Goal: Task Accomplishment & Management: Use online tool/utility

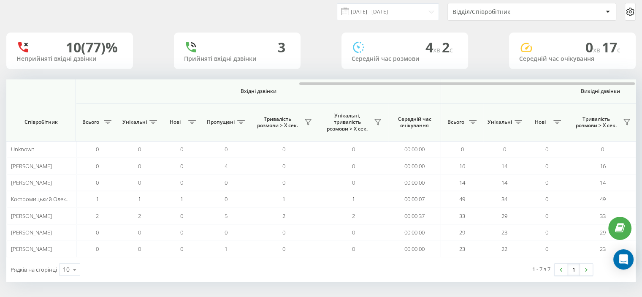
scroll to position [0, 548]
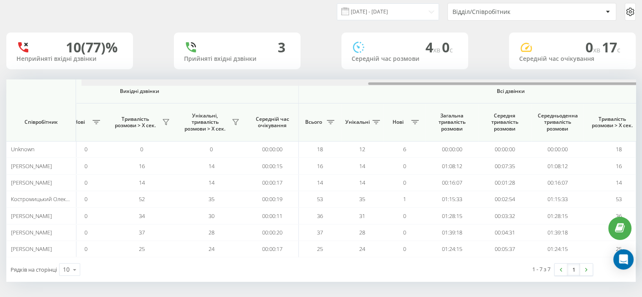
scroll to position [0, 548]
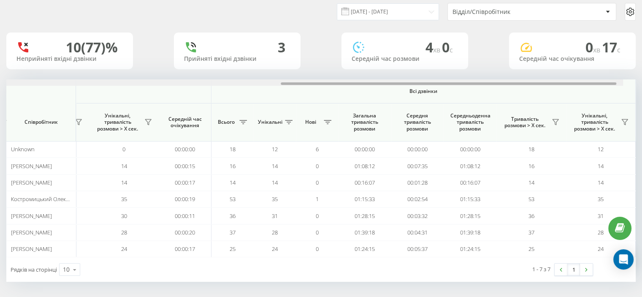
click at [631, 63] on div "[DATE] - [DATE] Відділ/Співробітник 10 (77)% Неприйняті вхідні дзвінки 3 Прийня…" at bounding box center [320, 139] width 629 height 284
click at [557, 119] on icon at bounding box center [555, 122] width 7 height 7
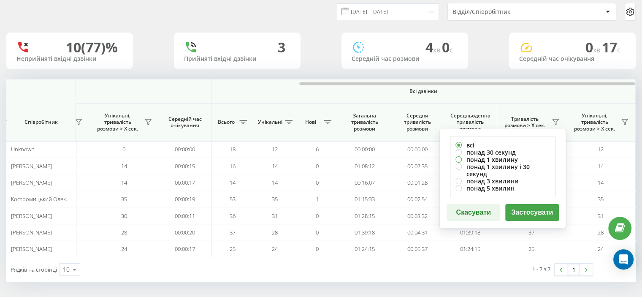
click at [480, 160] on label "понад 1 хвилину" at bounding box center [502, 159] width 95 height 7
radio input "true"
click at [521, 205] on button "Застосувати" at bounding box center [532, 212] width 54 height 17
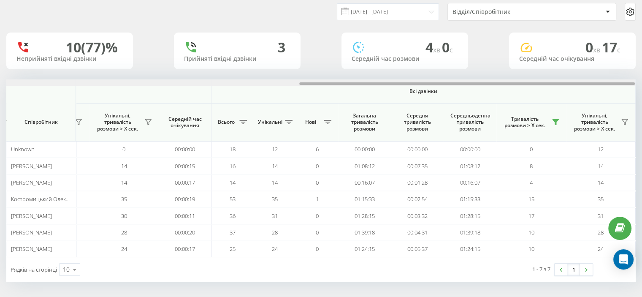
drag, startPoint x: 186, startPoint y: 84, endPoint x: 478, endPoint y: 88, distance: 292.0
click at [478, 89] on div "Вхідні дзвінки Вихідні дзвінки Всі дзвінки Співробітник Всього Унікальні Нові П…" at bounding box center [320, 168] width 629 height 178
